Goal: Navigation & Orientation: Find specific page/section

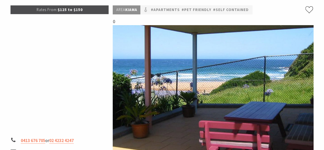
scroll to position [128, 0]
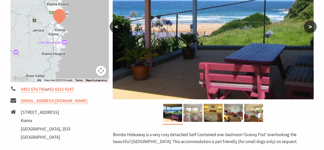
click at [192, 111] on img at bounding box center [192, 113] width 19 height 18
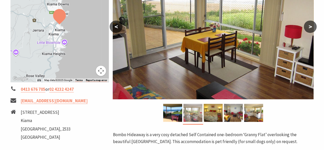
click at [201, 111] on img at bounding box center [192, 113] width 19 height 18
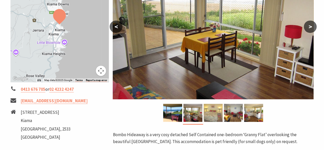
click at [208, 111] on img at bounding box center [213, 113] width 19 height 18
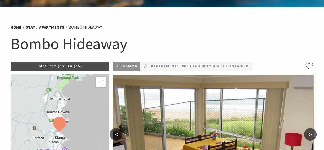
scroll to position [0, 0]
